Goal: Task Accomplishment & Management: Use online tool/utility

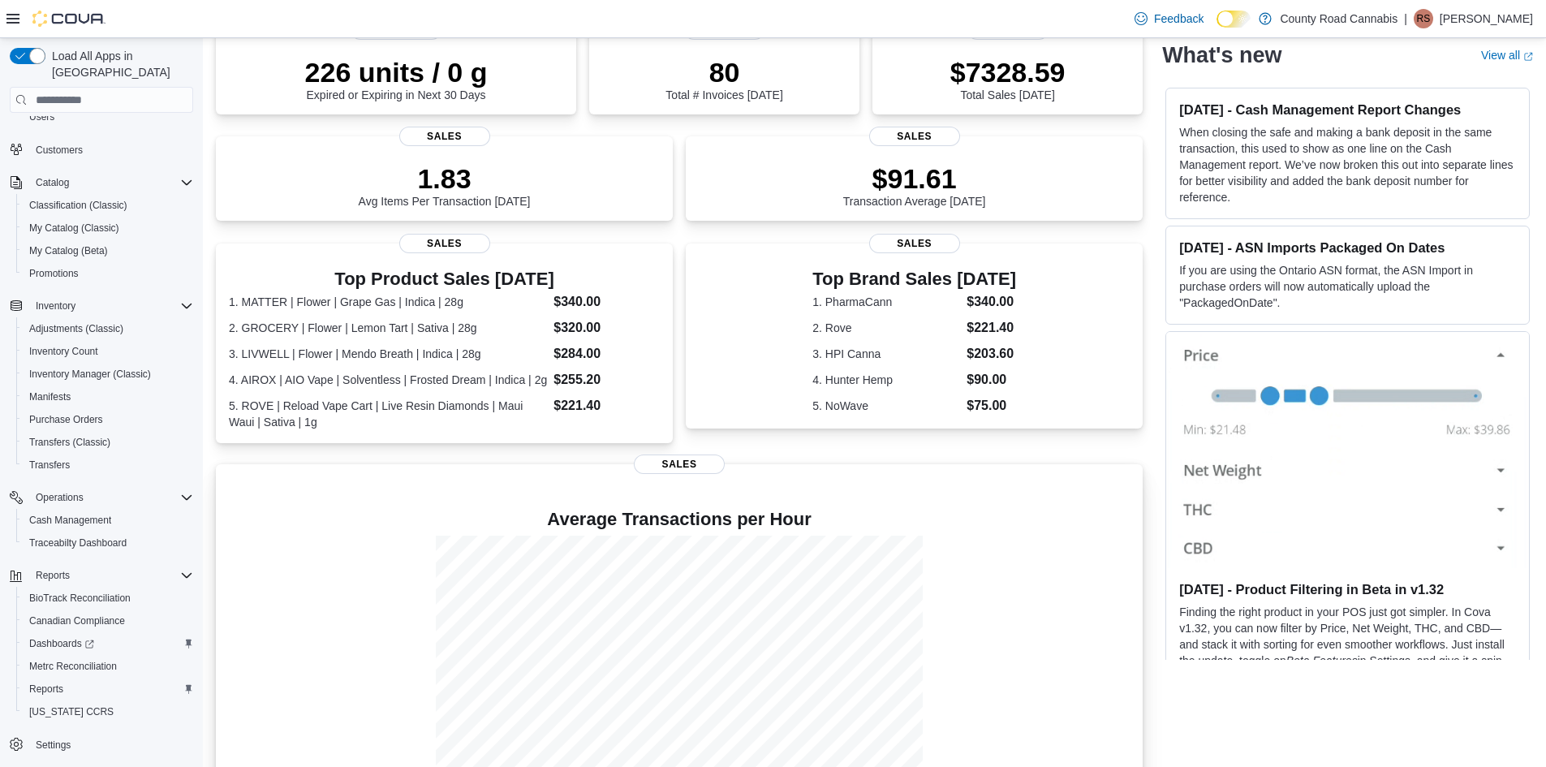
scroll to position [308, 0]
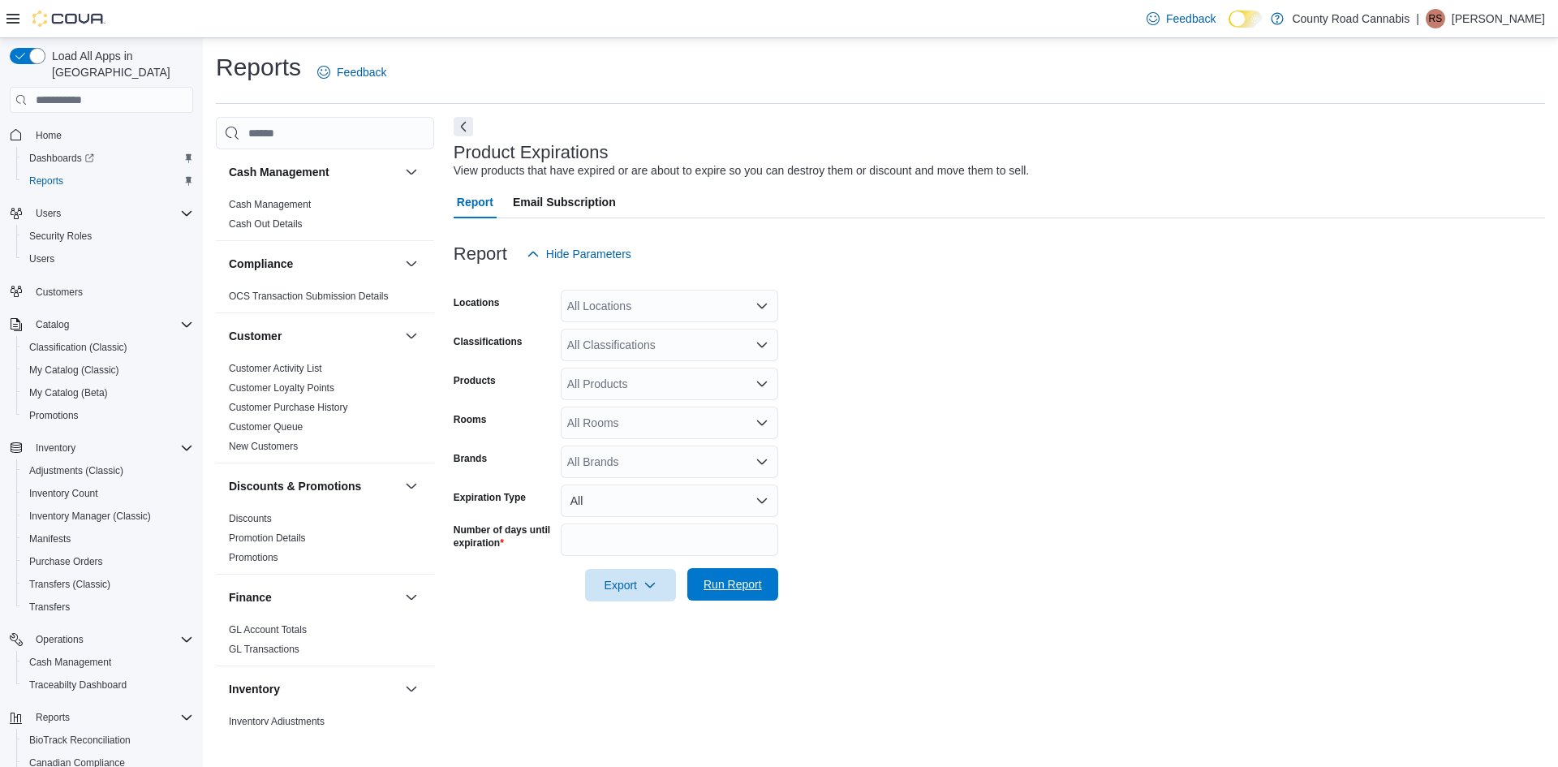
click at [765, 578] on span "Run Report" at bounding box center [732, 584] width 71 height 32
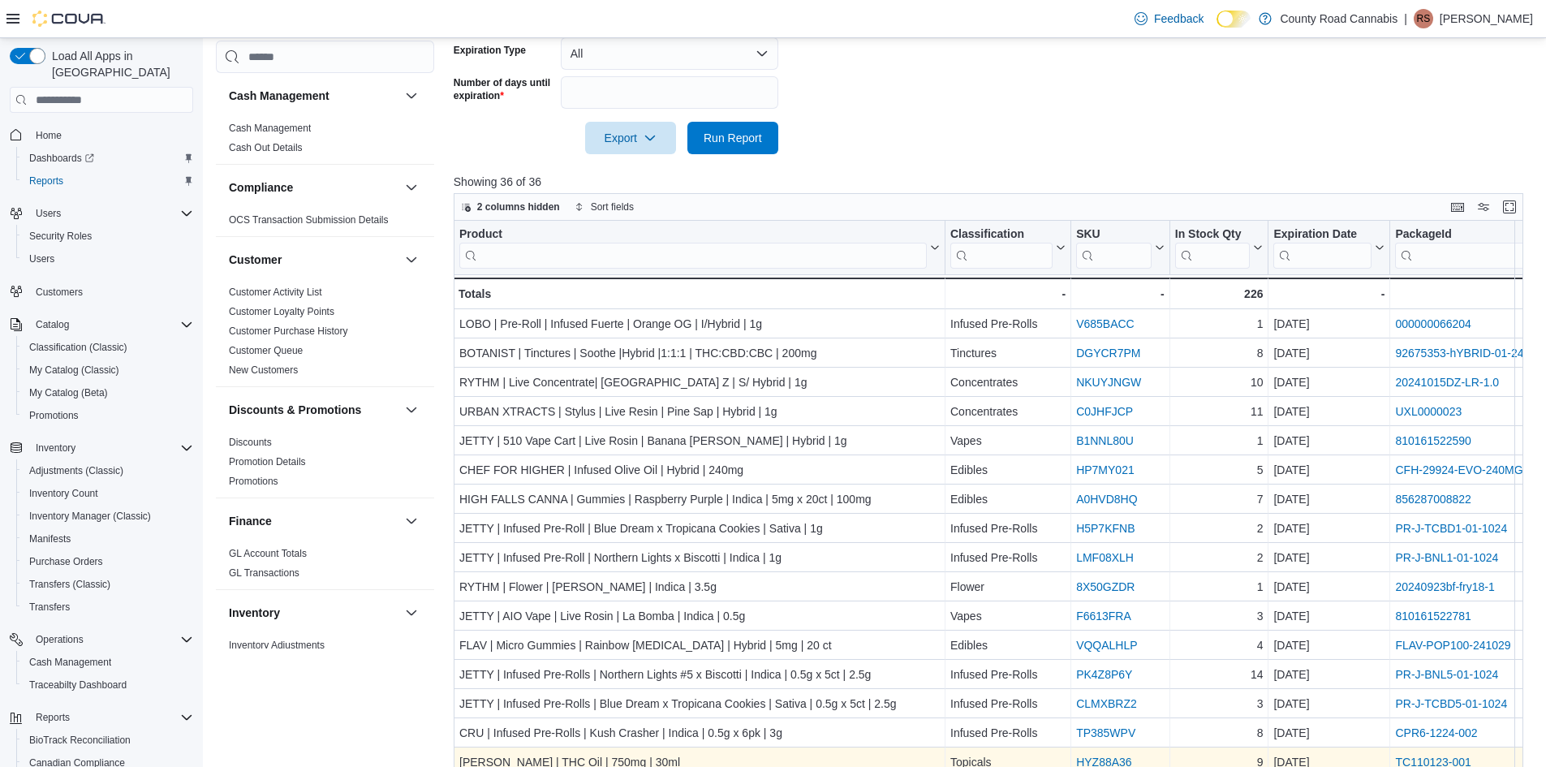
scroll to position [419, 0]
